Goal: Information Seeking & Learning: Learn about a topic

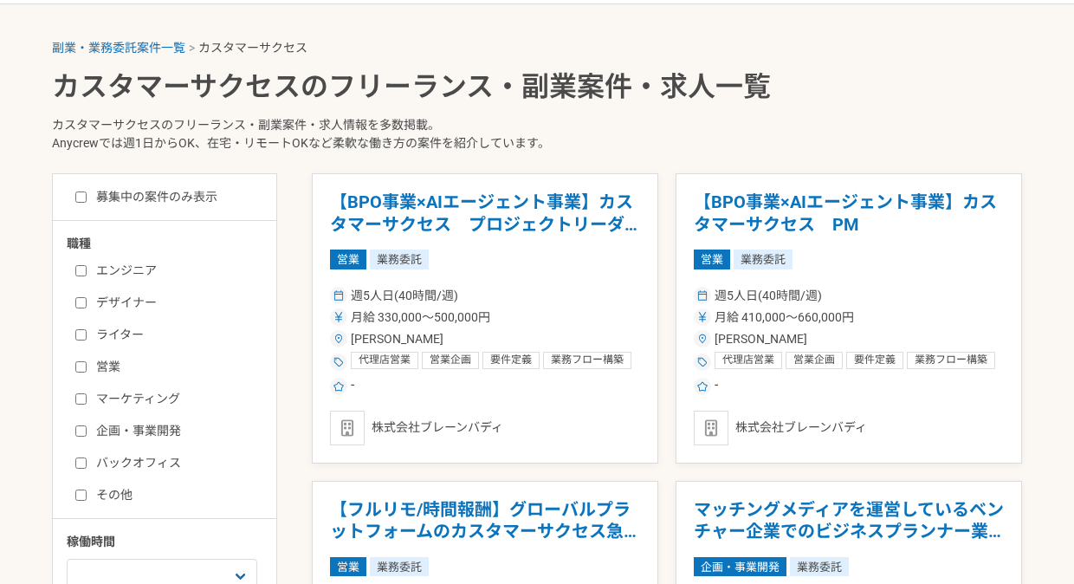
scroll to position [313, 0]
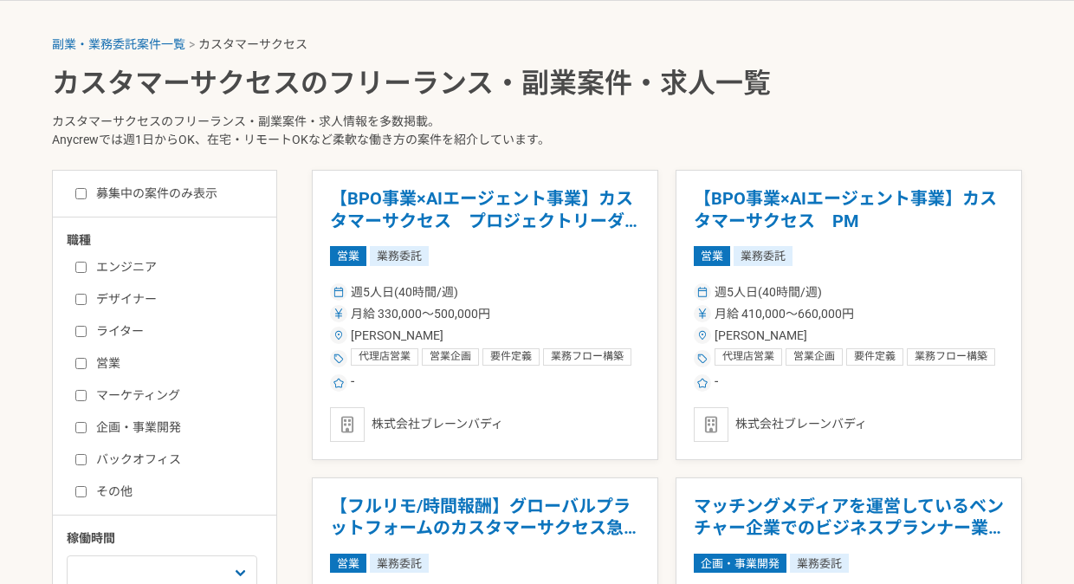
click at [81, 399] on input "マーケティング" at bounding box center [80, 395] width 11 height 11
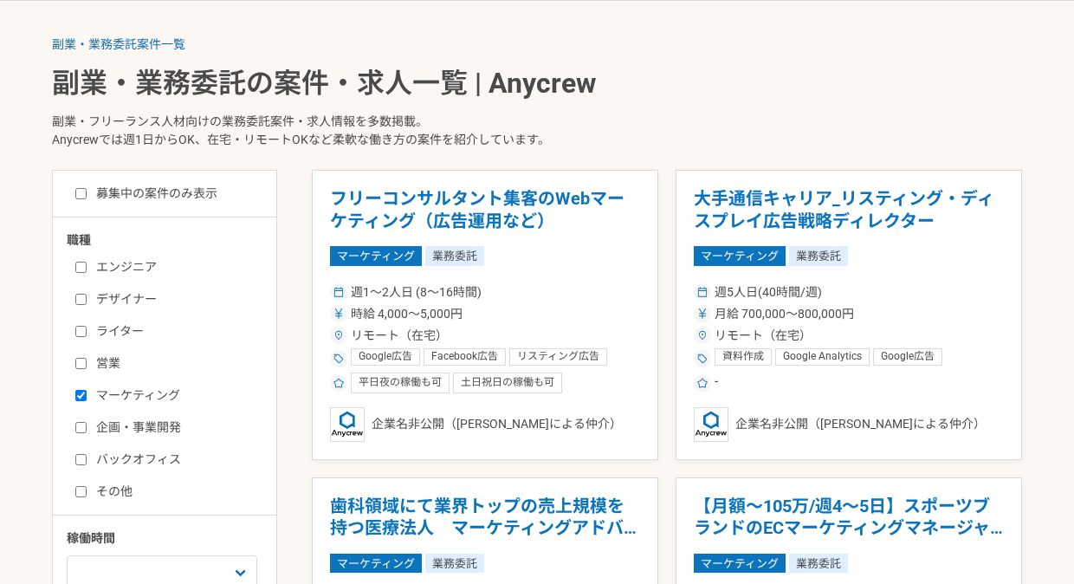
click at [81, 394] on input "マーケティング" at bounding box center [80, 395] width 11 height 11
checkbox input "false"
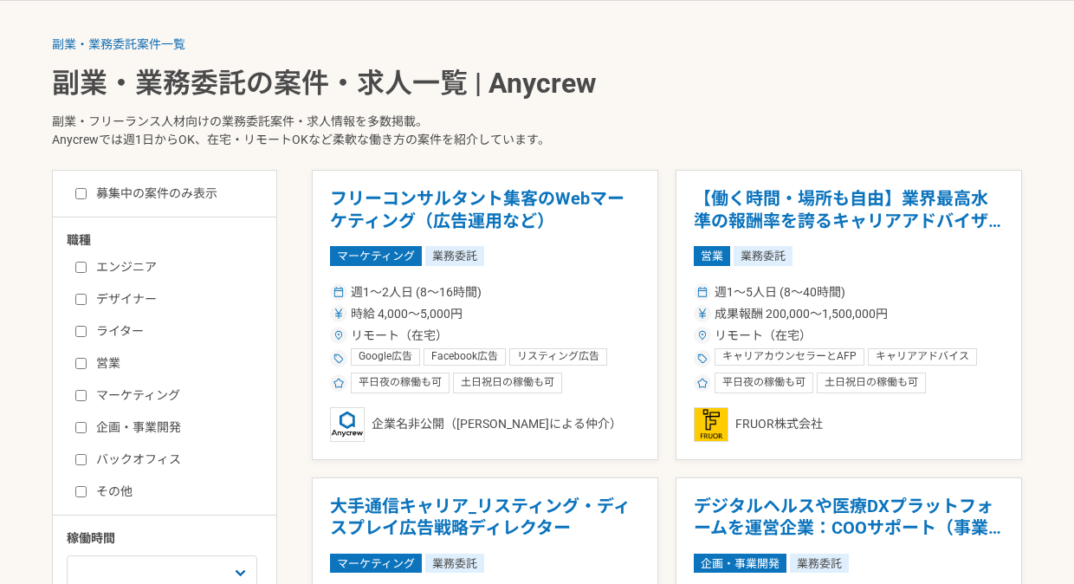
click at [81, 456] on input "バックオフィス" at bounding box center [80, 459] width 11 height 11
checkbox input "true"
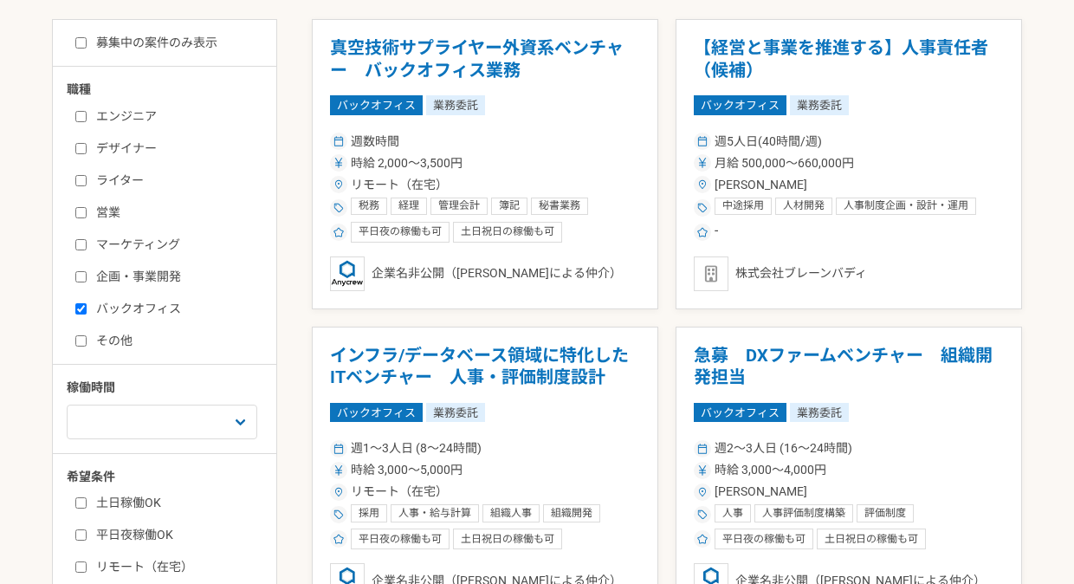
scroll to position [467, 0]
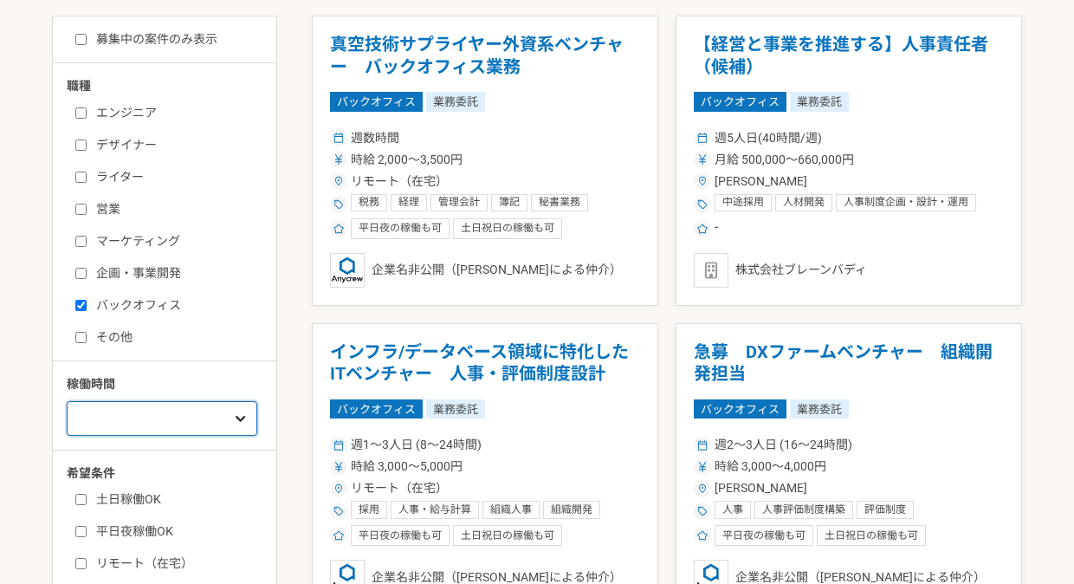
click at [138, 421] on select "週1人日（8時間）以下 週2人日（16時間）以下 週3人日（24時間）以下 週4人日（32時間）以下 週5人日（40時間）以下" at bounding box center [162, 418] width 191 height 35
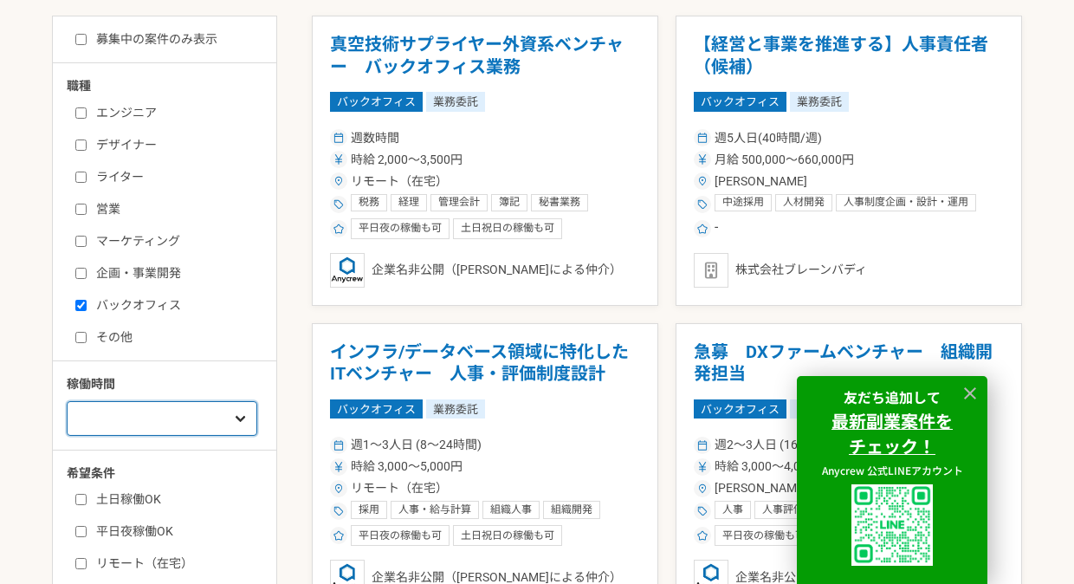
select select "2"
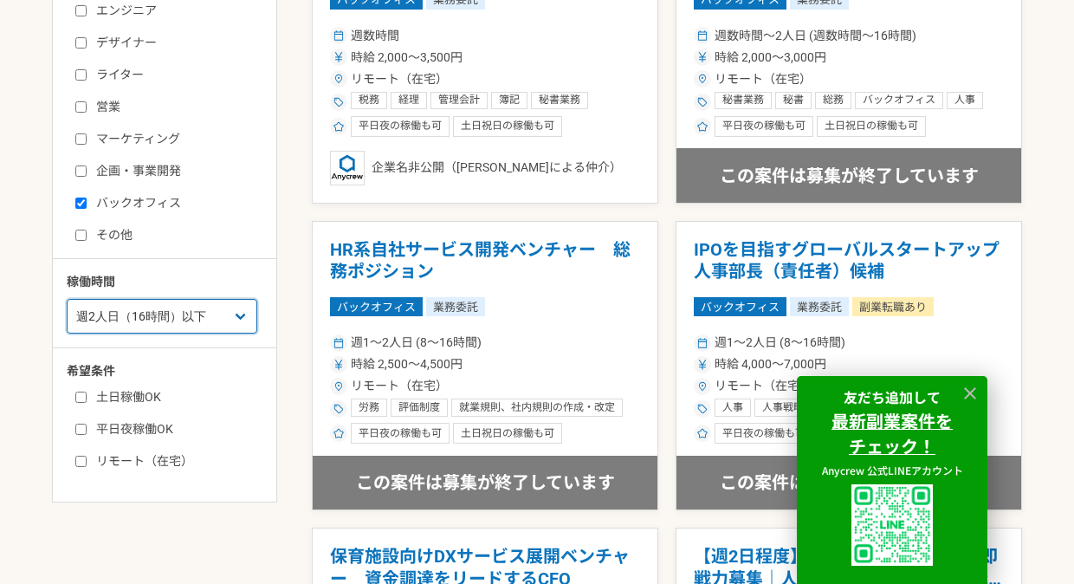
scroll to position [570, 0]
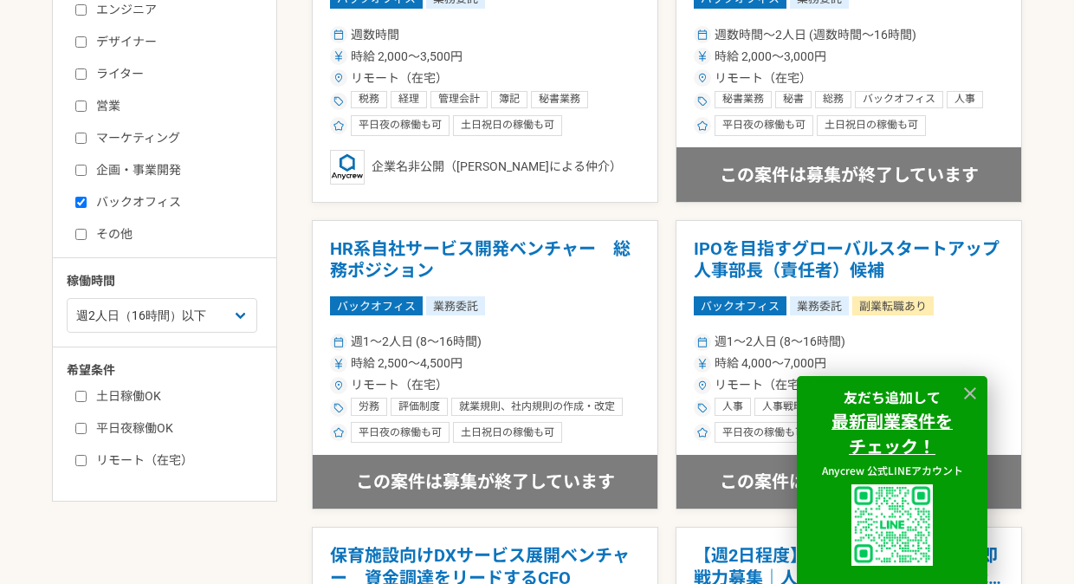
click at [85, 464] on input "リモート（在宅）" at bounding box center [80, 460] width 11 height 11
checkbox input "true"
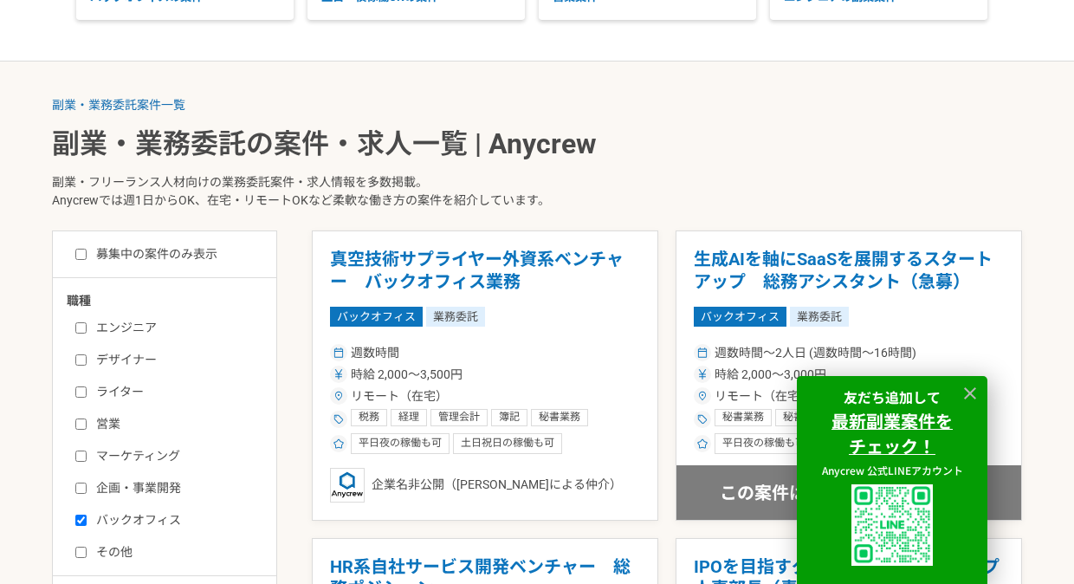
scroll to position [255, 0]
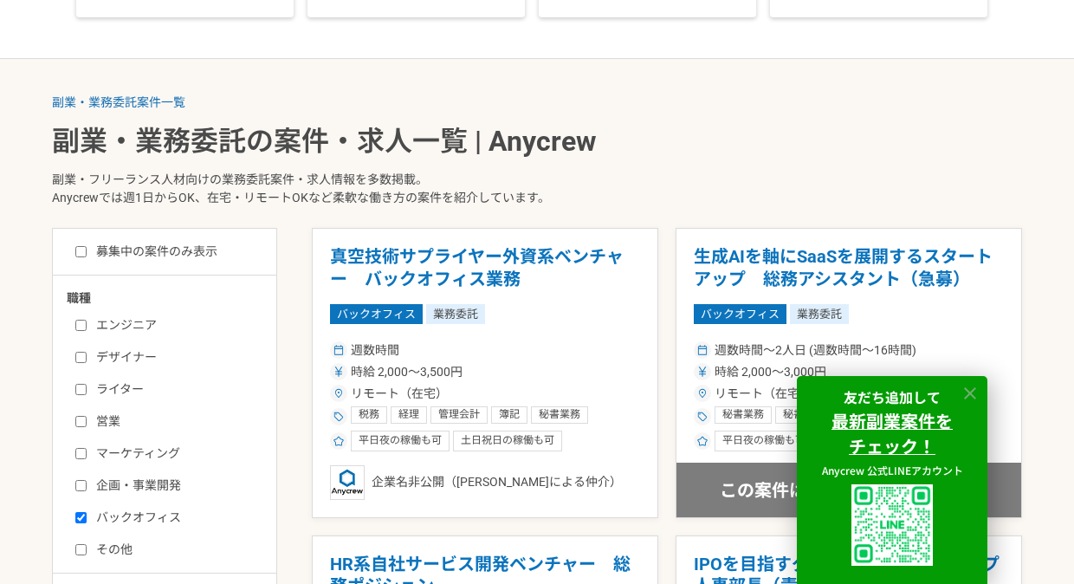
click at [963, 392] on icon at bounding box center [970, 394] width 20 height 20
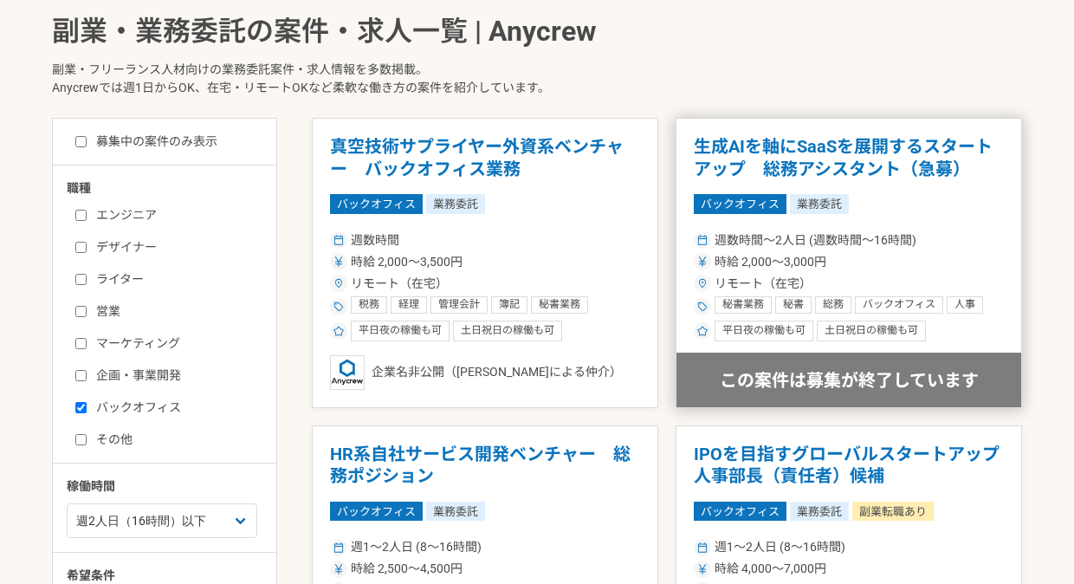
scroll to position [384, 0]
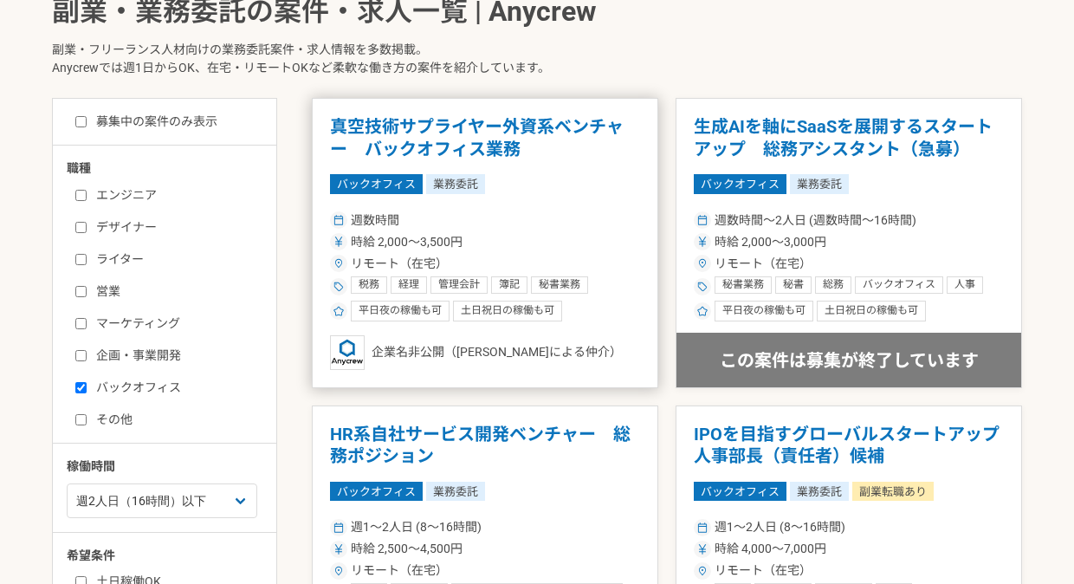
click at [449, 132] on h1 "真空技術サプライヤー外資系ベンチャー　バックオフィス業務" at bounding box center [485, 138] width 310 height 44
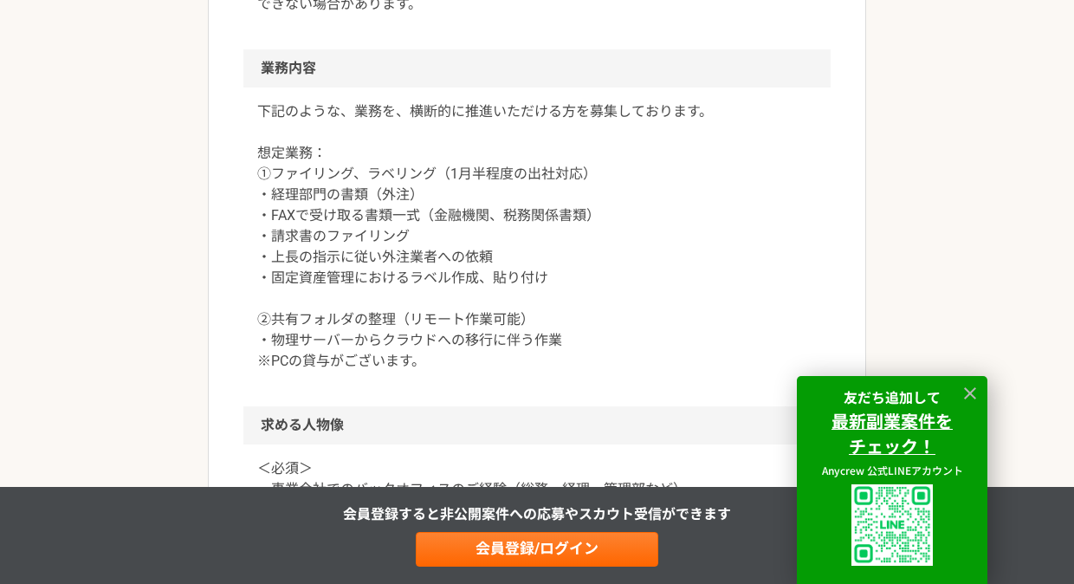
scroll to position [865, 0]
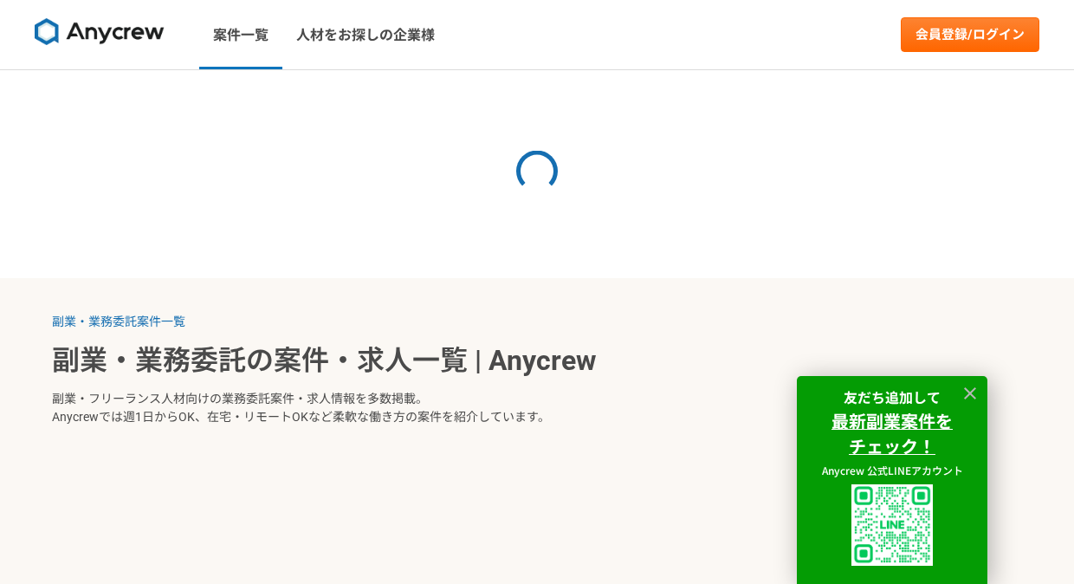
select select "2"
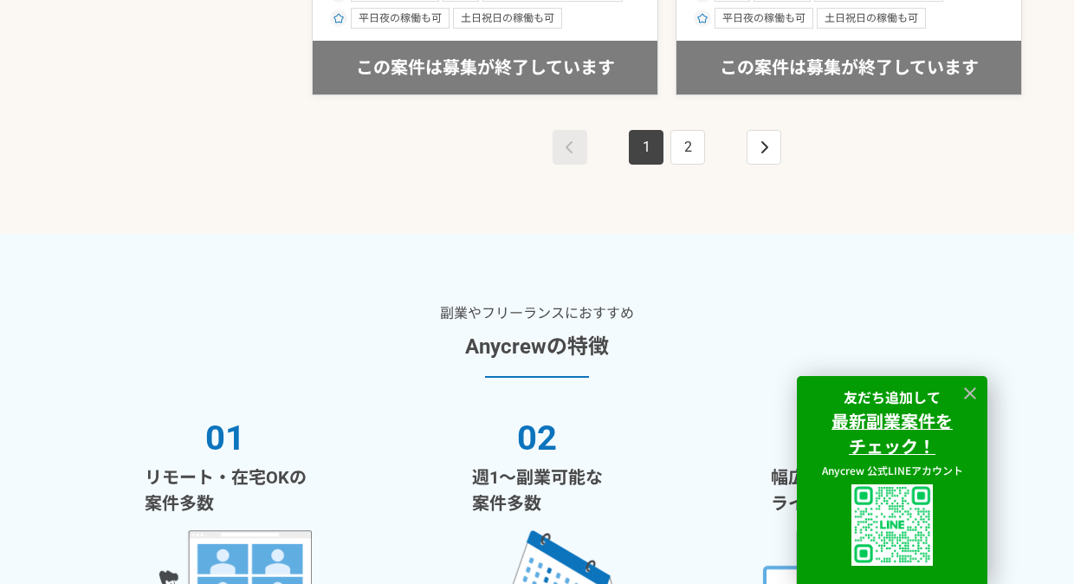
scroll to position [3450, 0]
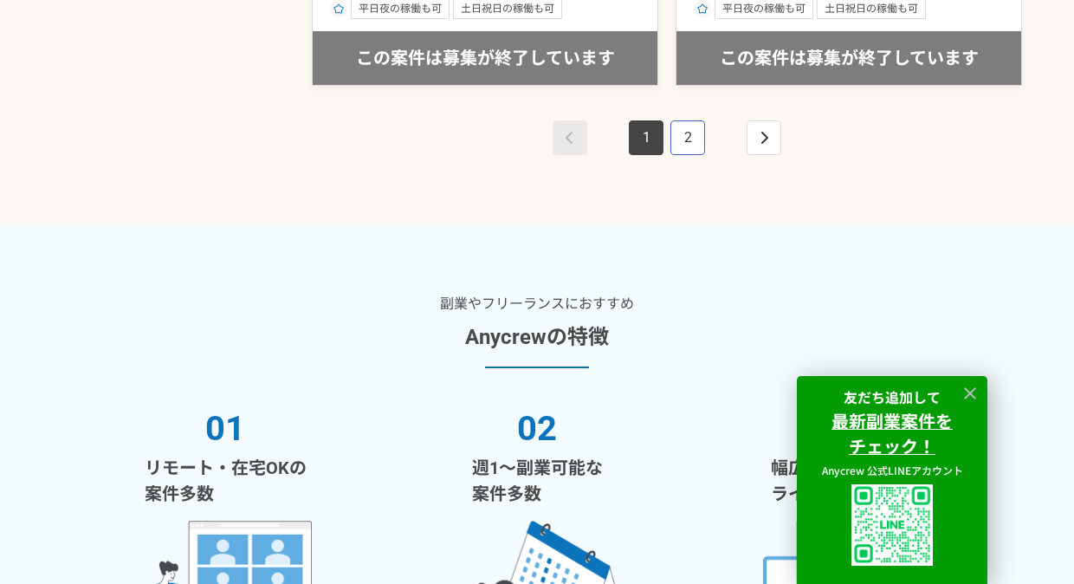
click at [678, 147] on link "2" at bounding box center [687, 137] width 35 height 35
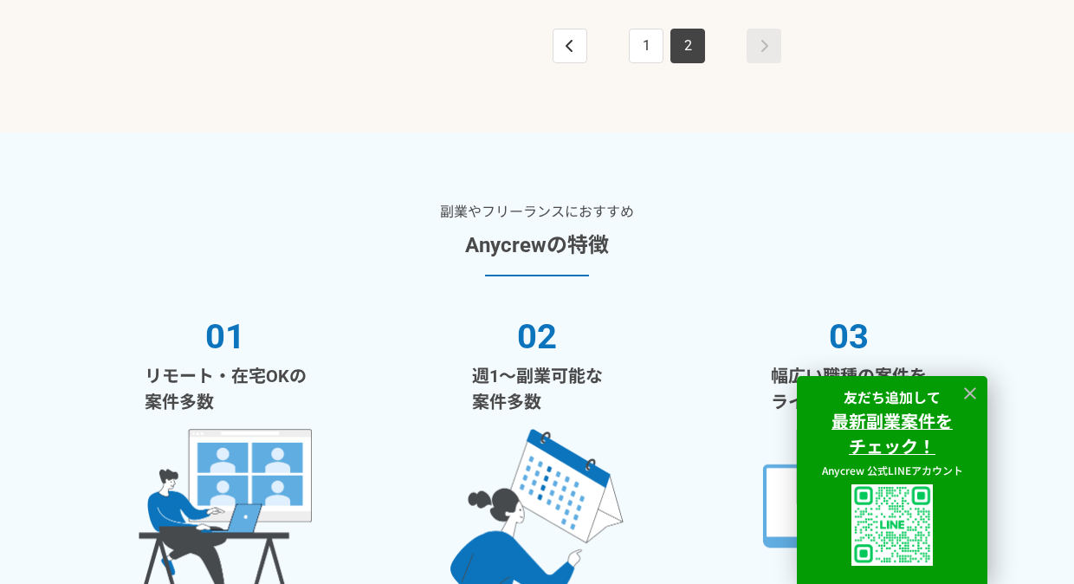
scroll to position [2022, 0]
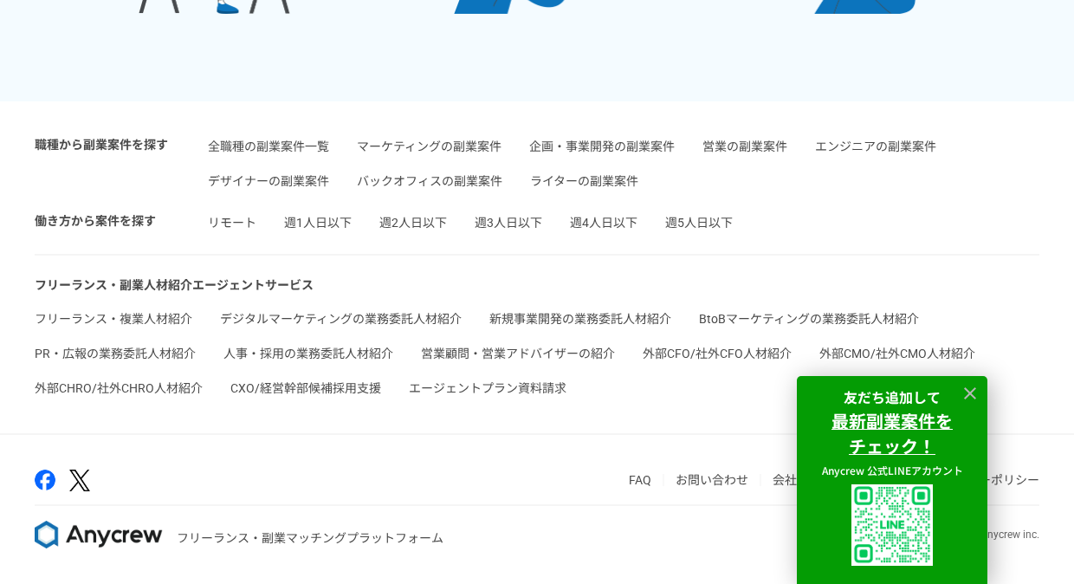
scroll to position [570, 0]
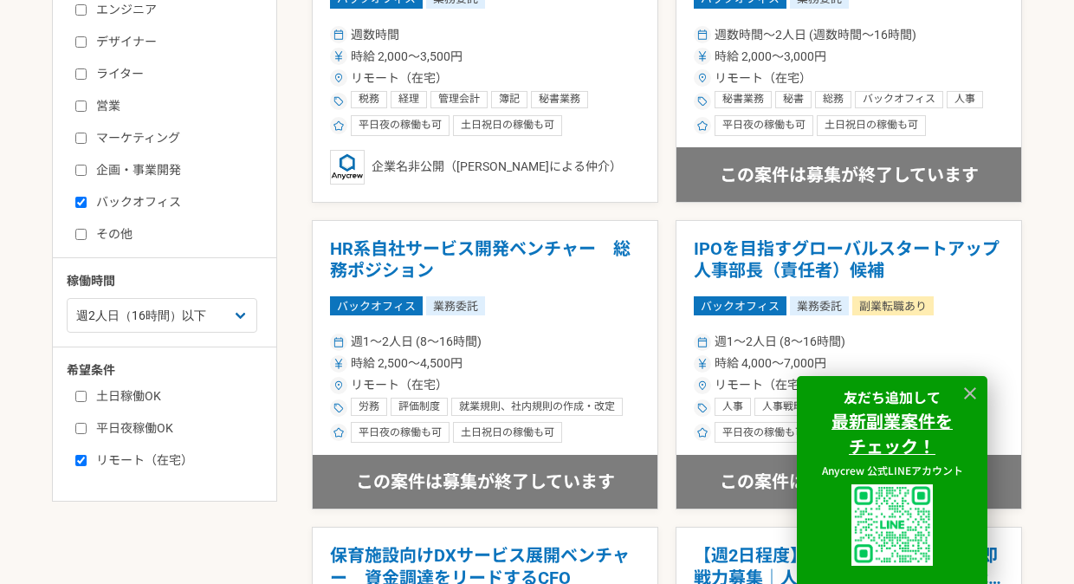
scroll to position [467, 0]
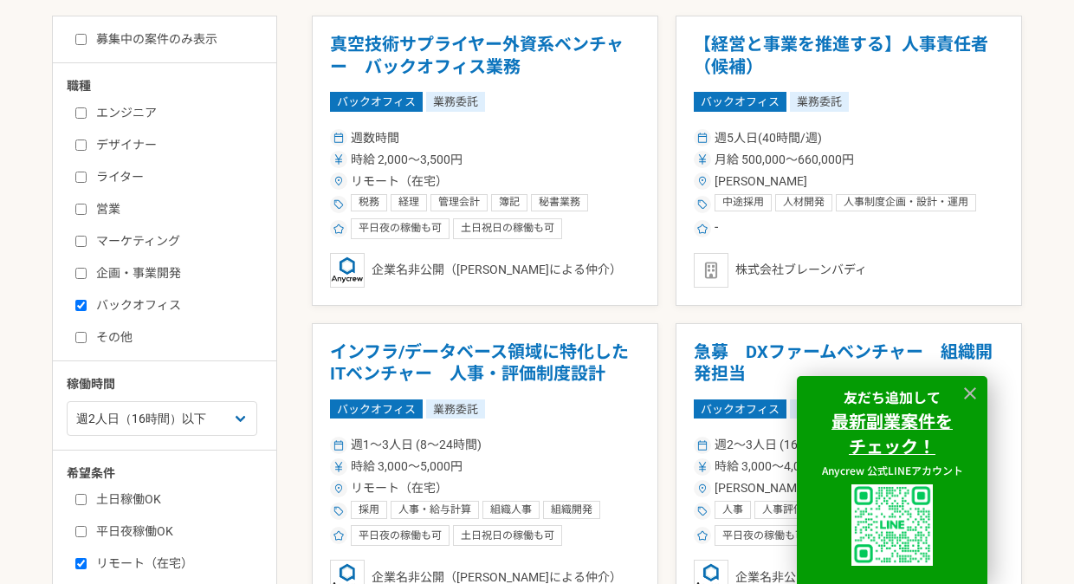
scroll to position [313, 0]
